Goal: Navigation & Orientation: Find specific page/section

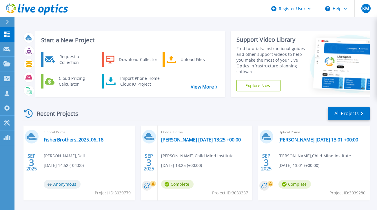
click at [20, 188] on html "Register User Help KM Dell User Krista Minas Krista.Minas@dell.com Dell My Prof…" at bounding box center [188, 94] width 377 height 188
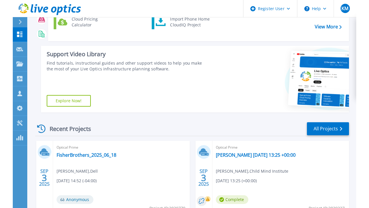
scroll to position [5, 0]
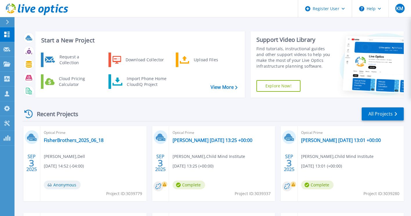
click at [224, 101] on div "Start a New Project Request a Collection Download Collector Upload Files Cloud …" at bounding box center [212, 64] width 381 height 75
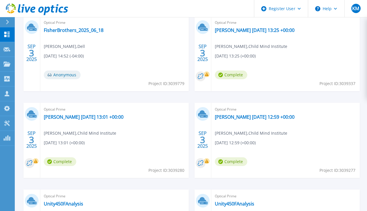
scroll to position [188, 0]
